Goal: Navigation & Orientation: Understand site structure

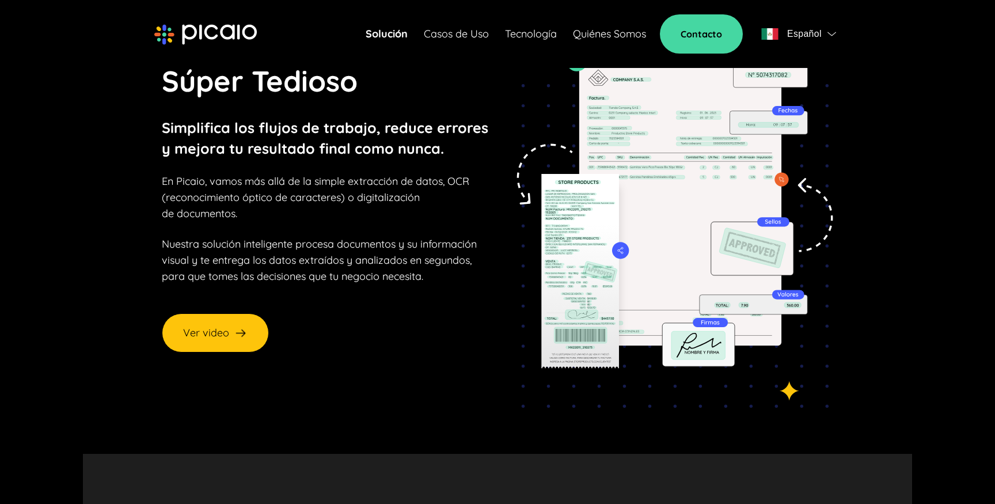
scroll to position [81, 0]
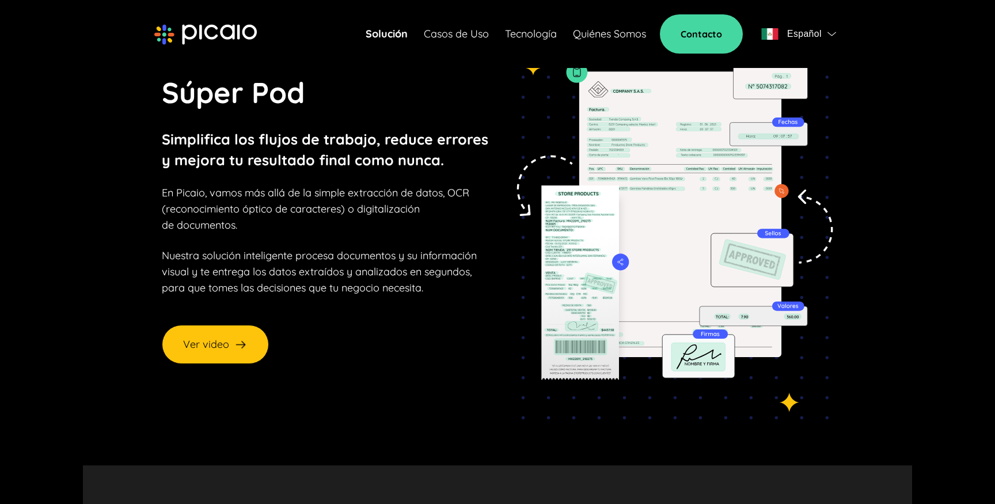
click at [394, 37] on link "Solución" at bounding box center [386, 34] width 42 height 16
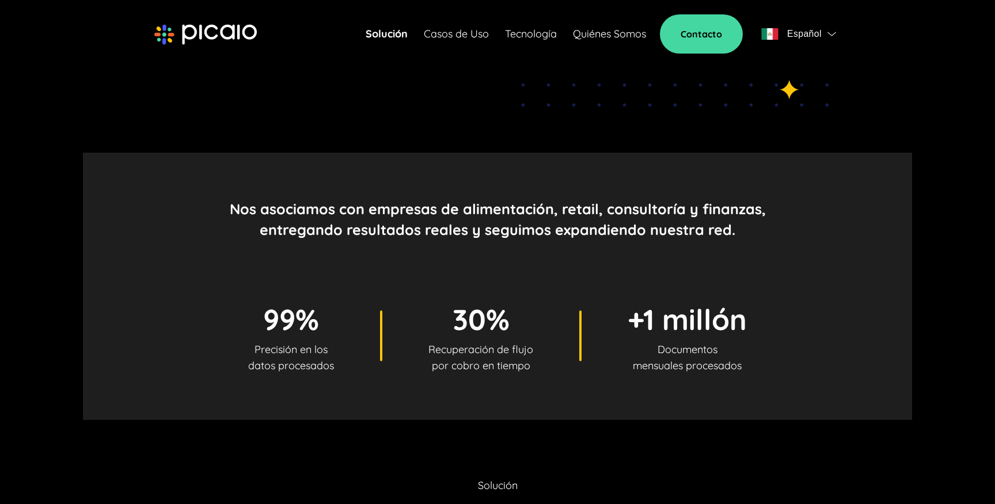
scroll to position [393, 0]
click at [471, 35] on link "Casos de Uso" at bounding box center [456, 34] width 65 height 16
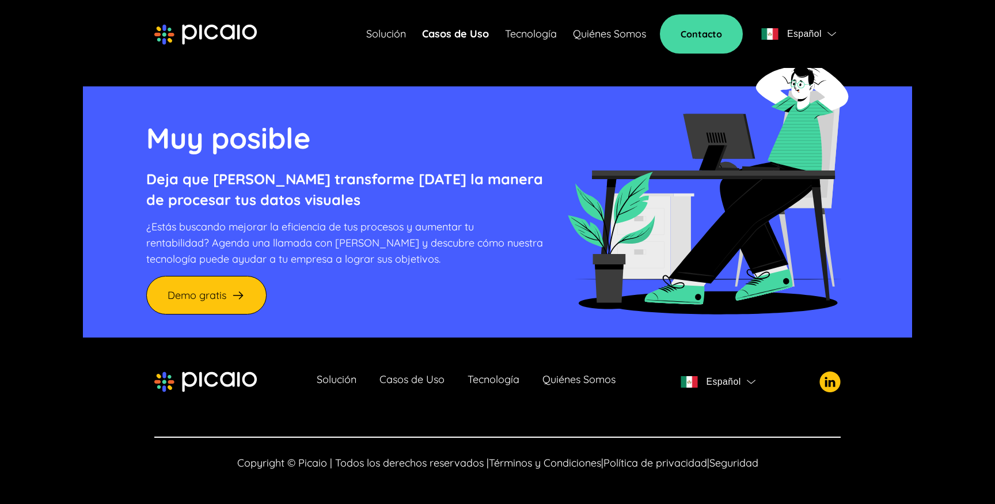
scroll to position [1285, 0]
click at [418, 385] on link "Casos de Uso" at bounding box center [411, 382] width 65 height 16
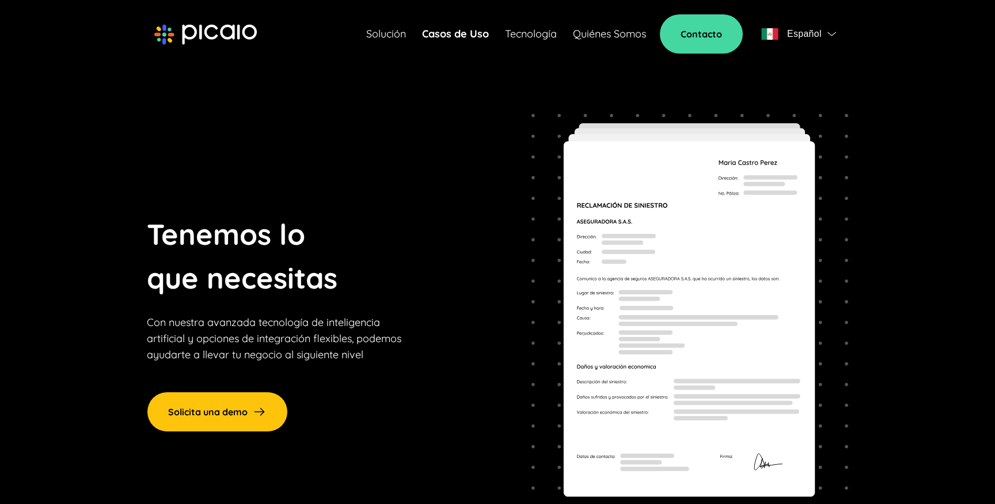
click at [534, 36] on link "Tecnología" at bounding box center [531, 34] width 52 height 16
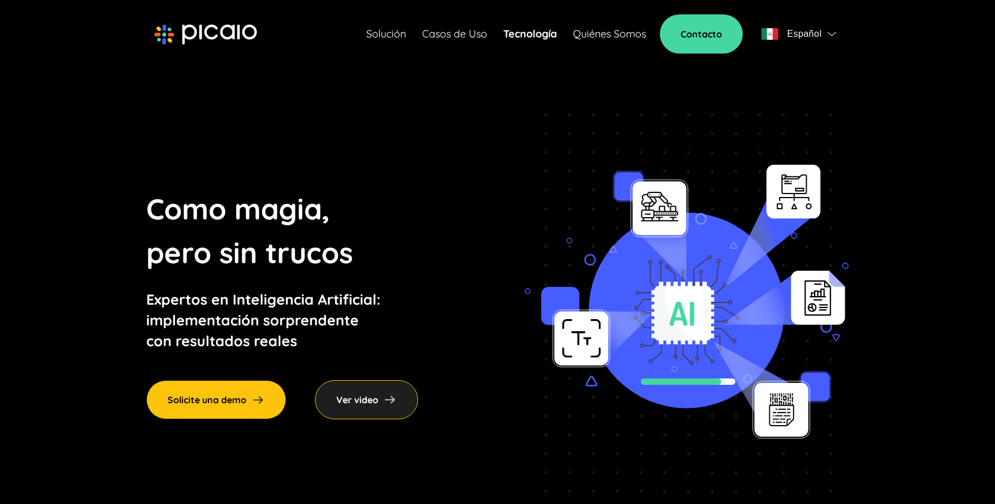
click at [601, 36] on link "Quiénes Somos" at bounding box center [609, 34] width 73 height 16
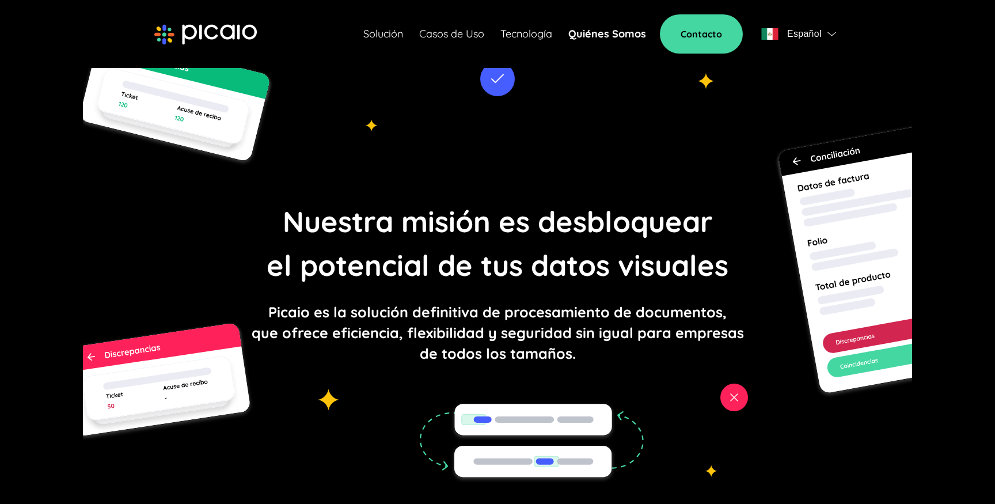
scroll to position [106, 0]
